Goal: Information Seeking & Learning: Learn about a topic

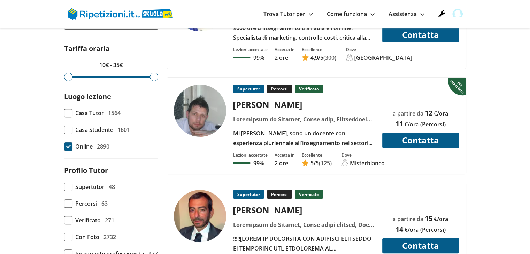
scroll to position [244, 0]
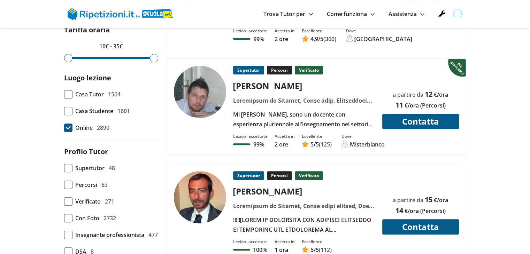
click at [92, 186] on span "Percorsi" at bounding box center [86, 185] width 22 height 10
click at [64, 185] on input "Percorsi 63" at bounding box center [64, 185] width 0 height 0
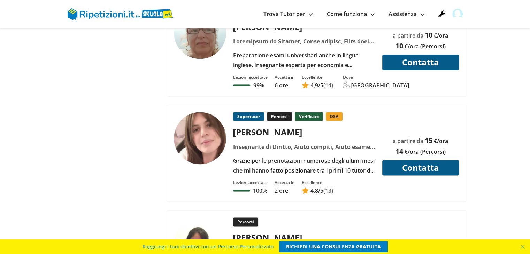
scroll to position [941, 0]
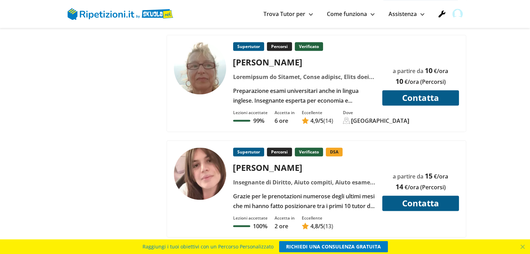
click at [229, 166] on div at bounding box center [203, 174] width 59 height 52
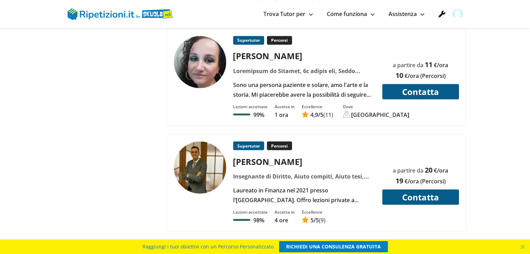
scroll to position [1220, 0]
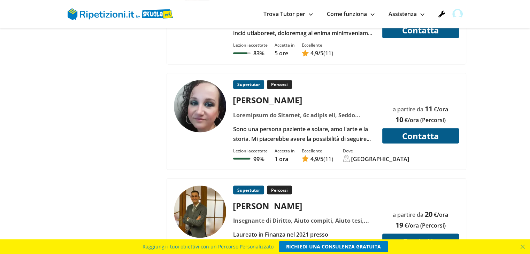
click at [322, 94] on div "[PERSON_NAME]" at bounding box center [303, 100] width 147 height 12
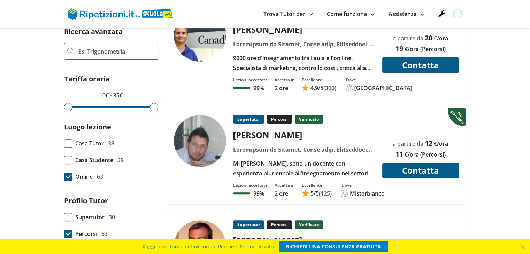
scroll to position [105, 0]
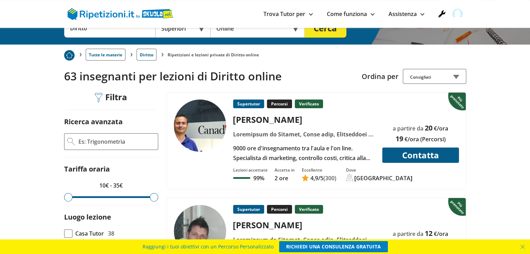
click at [285, 224] on div "Luca G." at bounding box center [303, 226] width 147 height 12
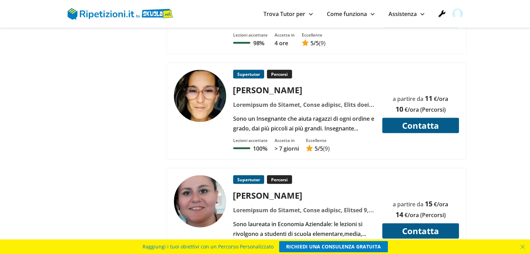
scroll to position [1429, 0]
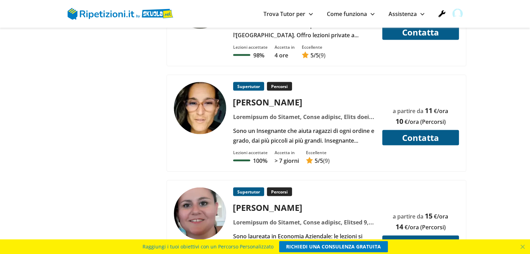
click at [258, 97] on div "Luana G." at bounding box center [303, 103] width 147 height 12
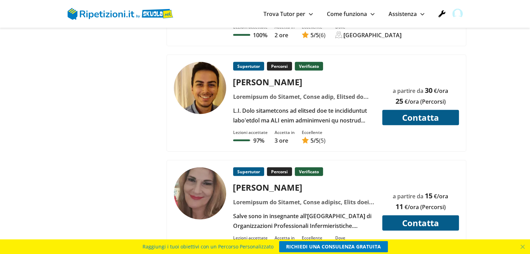
scroll to position [1812, 0]
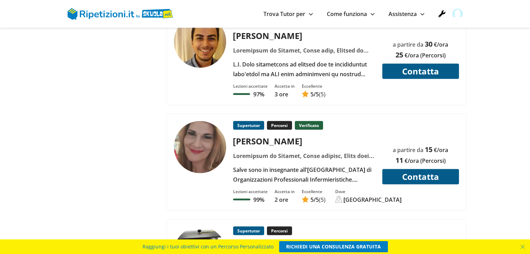
click at [289, 151] on div at bounding box center [303, 156] width 147 height 10
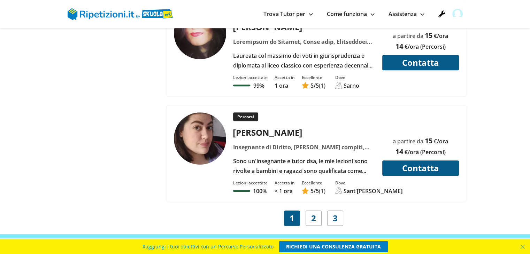
scroll to position [3241, 0]
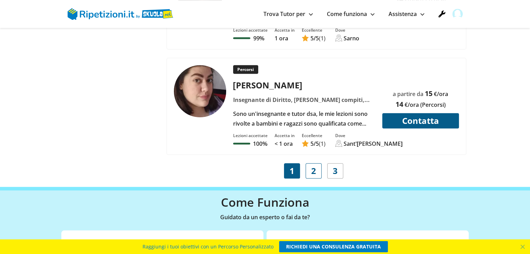
click at [315, 166] on span "2" at bounding box center [313, 171] width 5 height 10
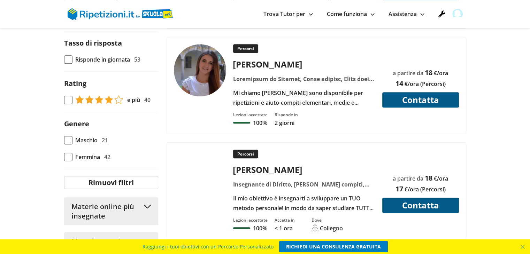
scroll to position [488, 0]
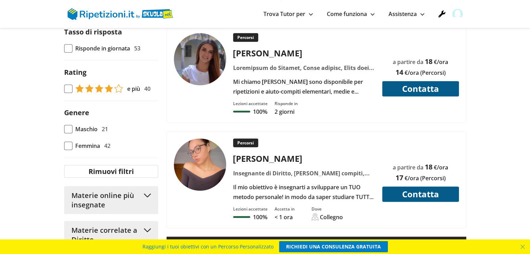
click at [102, 144] on div "Femmina 42" at bounding box center [91, 146] width 38 height 10
click at [64, 146] on input "Femmina 42" at bounding box center [64, 146] width 0 height 0
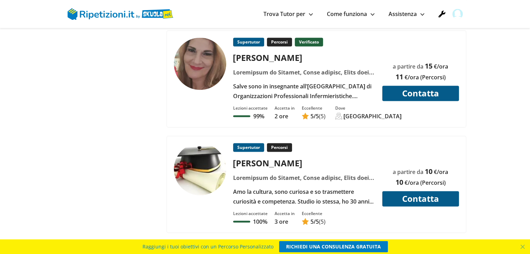
scroll to position [1011, 0]
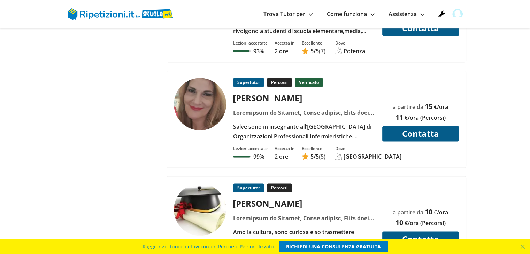
click at [236, 127] on div "Salve sono in insegnante all'[GEOGRAPHIC_DATA] di Organizzazioni Professionali …" at bounding box center [303, 132] width 147 height 20
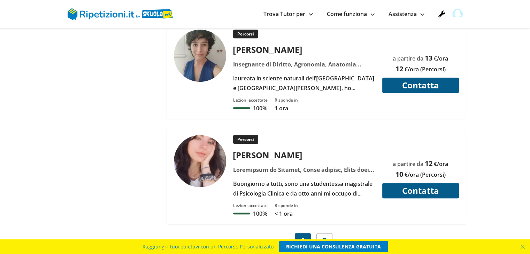
scroll to position [3172, 0]
click at [327, 233] on link "2" at bounding box center [324, 240] width 16 height 15
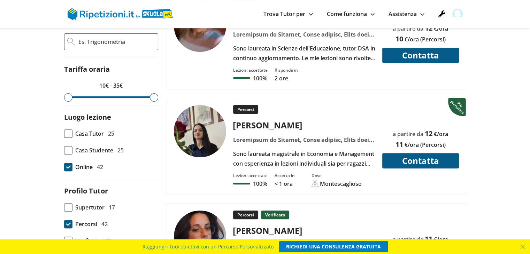
scroll to position [209, 0]
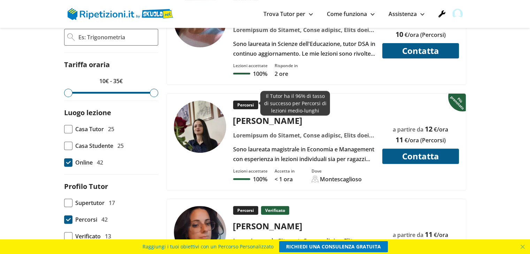
click at [254, 105] on p "Percorsi" at bounding box center [245, 105] width 25 height 9
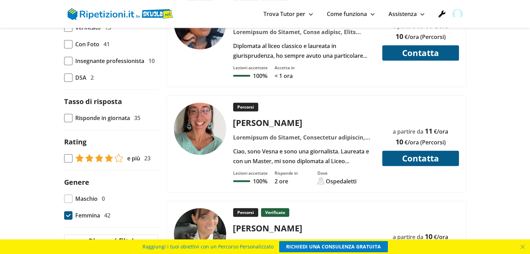
scroll to position [383, 0]
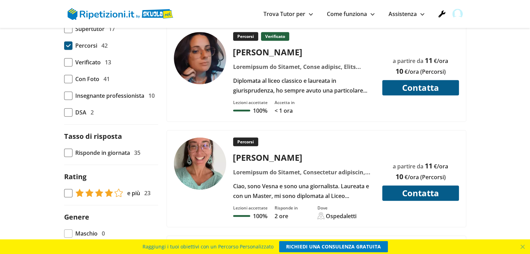
click at [301, 69] on div at bounding box center [303, 67] width 147 height 10
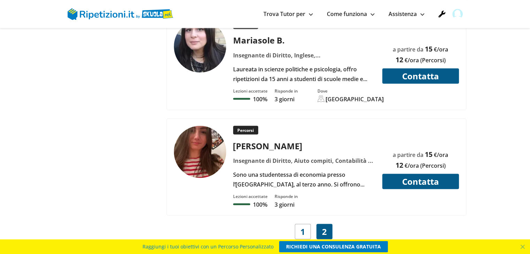
scroll to position [1324, 0]
